Goal: Information Seeking & Learning: Learn about a topic

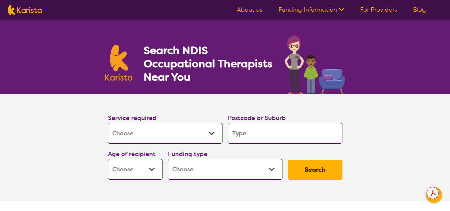
select select "[MEDICAL_DATA]"
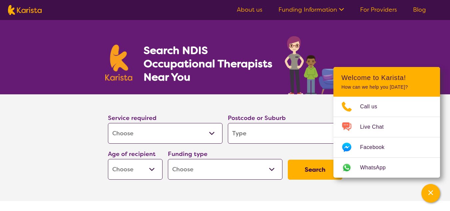
click at [332, 12] on link "Funding Information" at bounding box center [311, 10] width 66 height 8
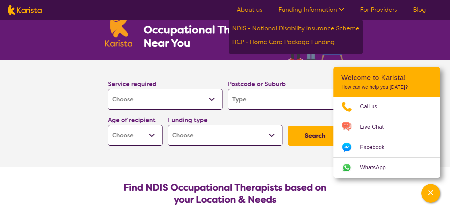
scroll to position [33, 0]
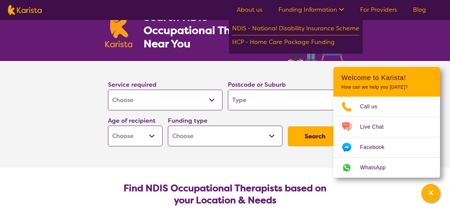
click at [267, 105] on input "search" at bounding box center [285, 100] width 114 height 21
type input "3028"
click at [149, 133] on select "Early Childhood - 0 to 9 Child - 10 to 11 Adolescent - 12 to 17 Adult - 18 to 6…" at bounding box center [135, 135] width 55 height 21
select select "AS"
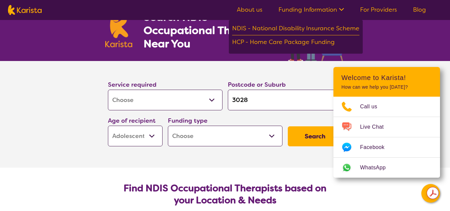
click at [108, 125] on select "Early Childhood - 0 to 9 Child - 10 to 11 Adolescent - 12 to 17 Adult - 18 to 6…" at bounding box center [135, 135] width 55 height 21
select select "AS"
click at [227, 137] on select "Home Care Package (HCP) National Disability Insurance Scheme (NDIS) I don't know" at bounding box center [225, 135] width 114 height 21
select select "NDIS"
click at [168, 125] on select "Home Care Package (HCP) National Disability Insurance Scheme (NDIS) I don't know" at bounding box center [225, 135] width 114 height 21
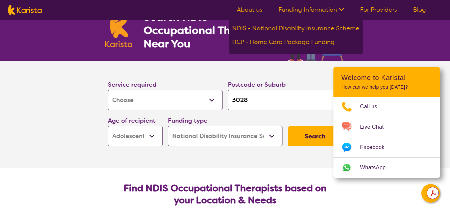
select select "NDIS"
click at [303, 142] on button "Search" at bounding box center [315, 136] width 55 height 20
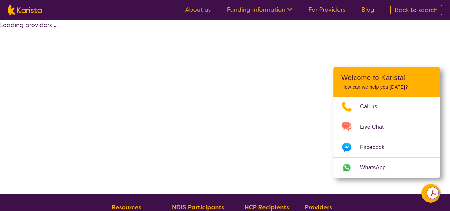
select select "by_score"
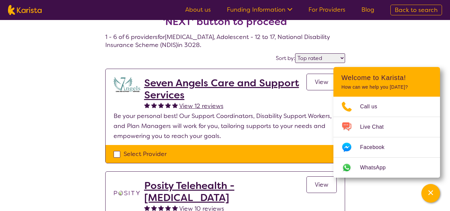
scroll to position [24, 0]
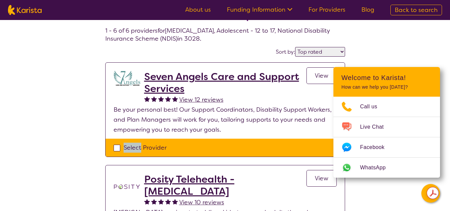
scroll to position [30, 0]
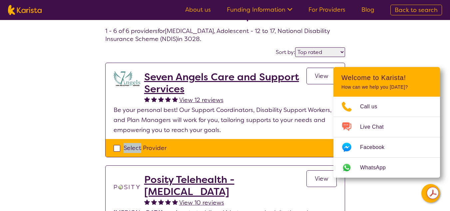
click at [314, 77] on link "View" at bounding box center [321, 76] width 30 height 17
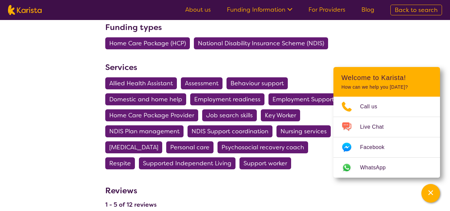
scroll to position [229, 0]
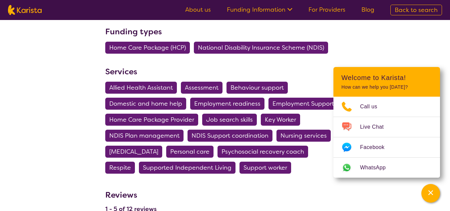
select select "by_score"
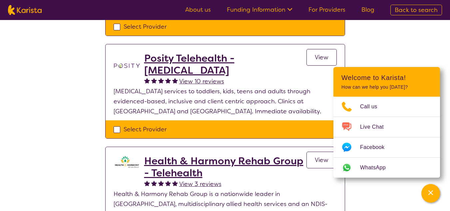
scroll to position [152, 0]
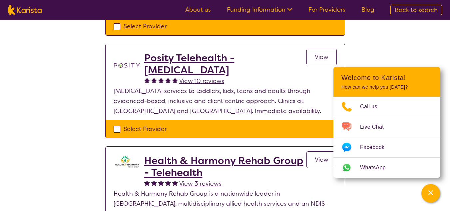
click at [172, 59] on h2 "Posity Telehealth - [MEDICAL_DATA]" at bounding box center [225, 64] width 162 height 24
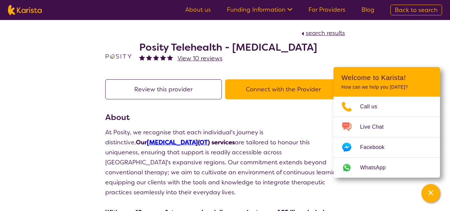
select select "by_score"
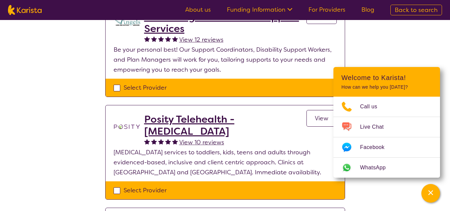
scroll to position [88, 0]
